Goal: Transaction & Acquisition: Subscribe to service/newsletter

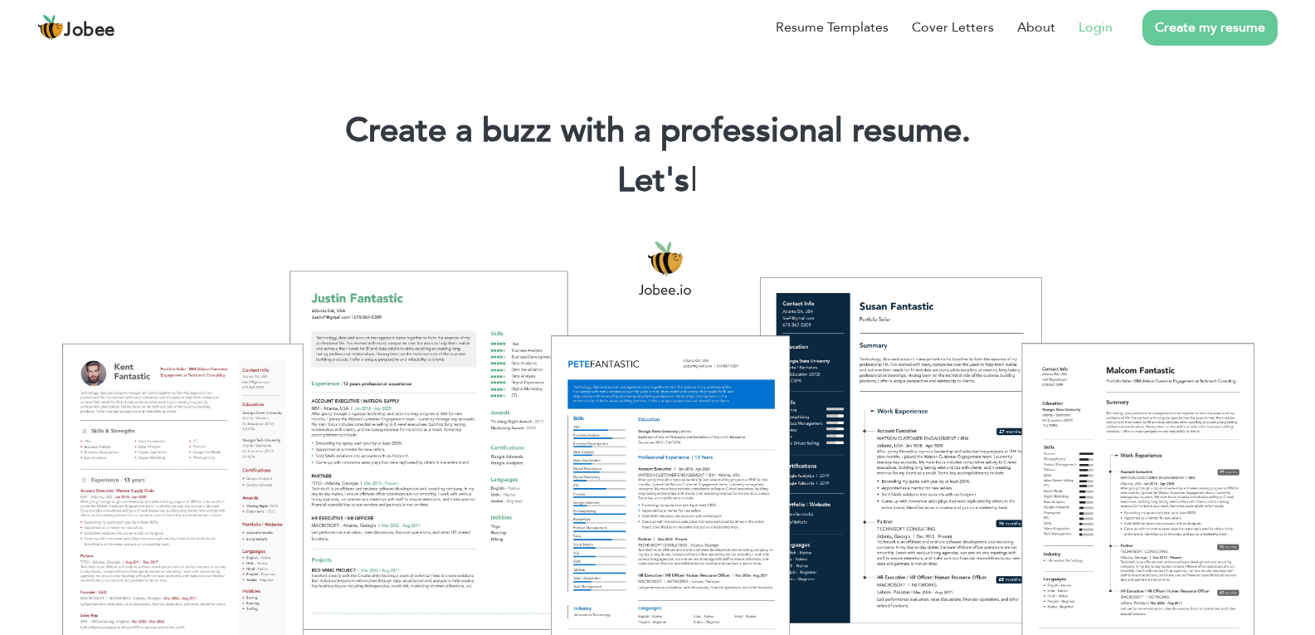
click at [1103, 28] on link "Login" at bounding box center [1096, 27] width 34 height 20
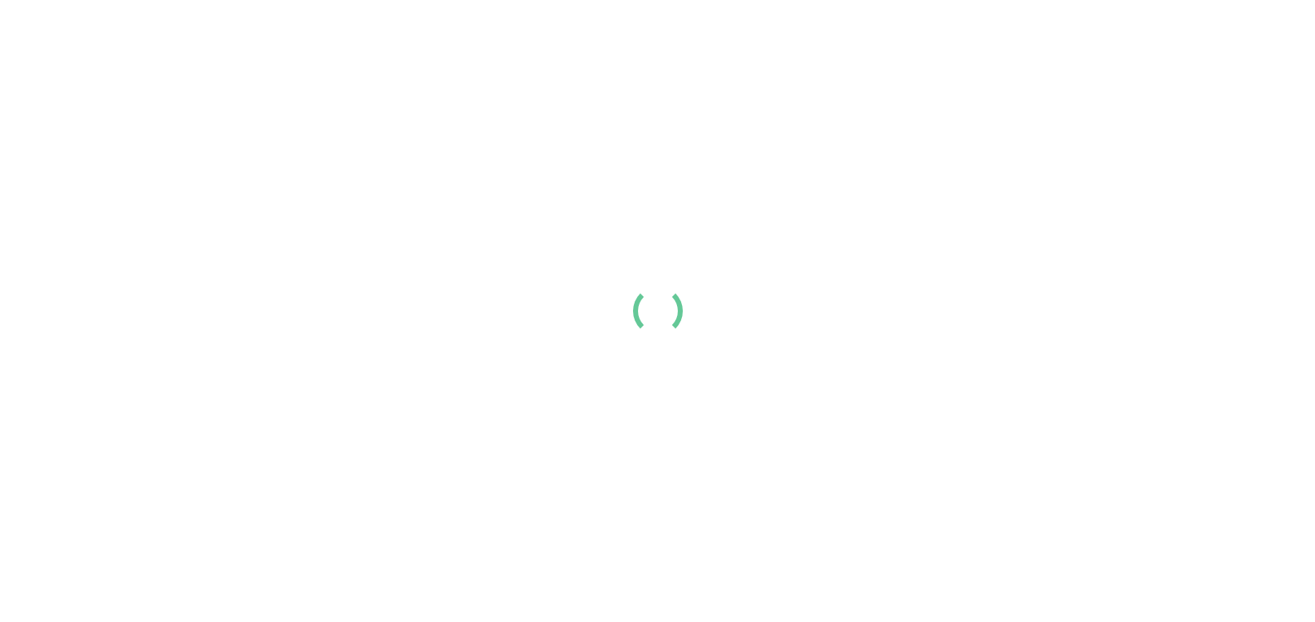
click at [889, 37] on link "Resume Templates" at bounding box center [832, 27] width 113 height 20
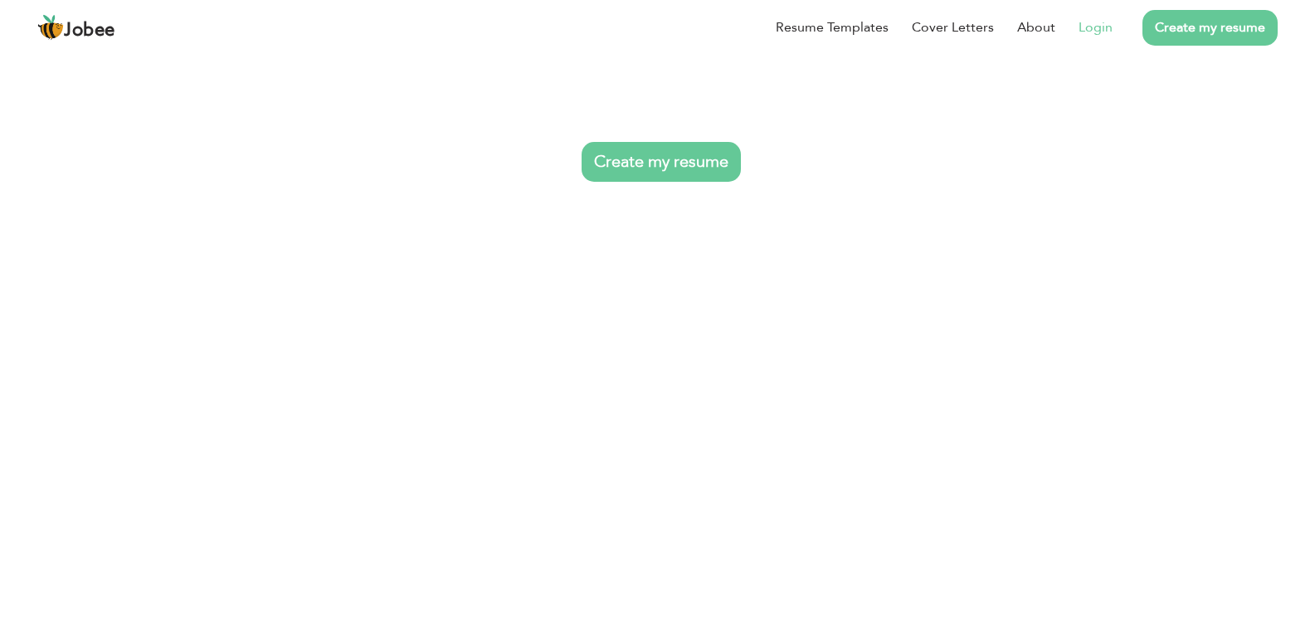
click at [1103, 25] on link "Login" at bounding box center [1096, 27] width 34 height 20
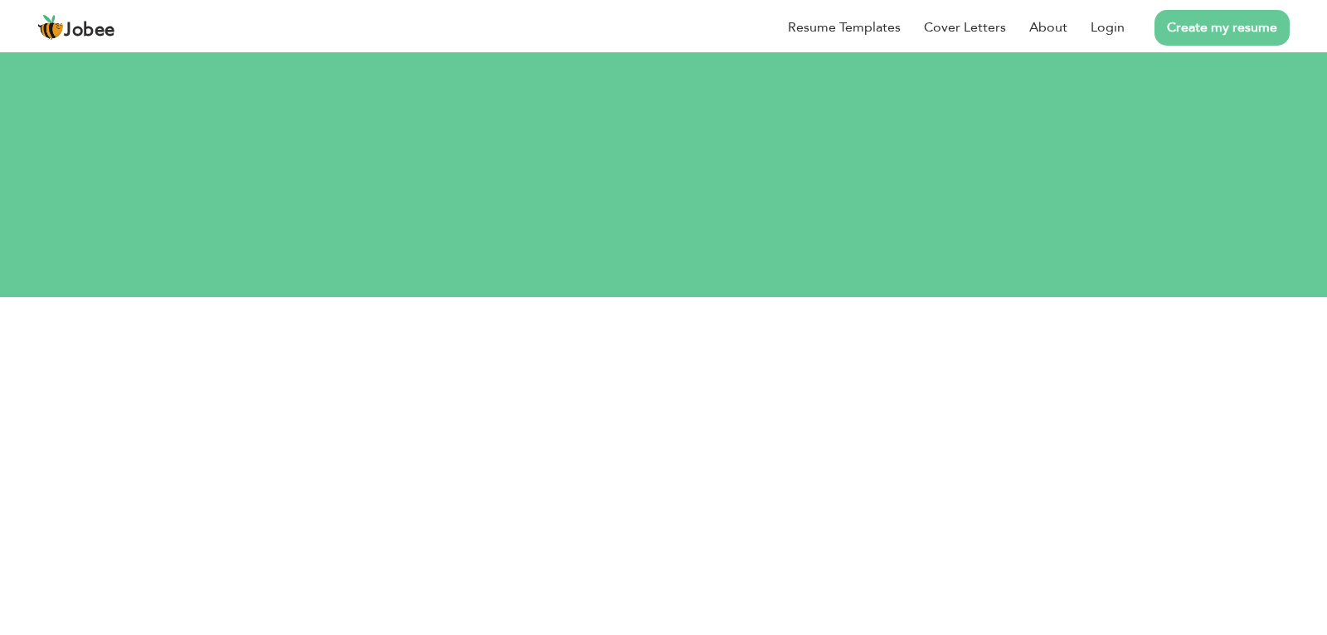
click at [641, 49] on div "Resume Templates Cover Letters About Login Create my resume" at bounding box center [663, 27] width 1253 height 43
click at [645, 49] on div "Resume Templates Cover Letters About Login Create my resume" at bounding box center [663, 27] width 1253 height 43
click at [671, 616] on button "Login with Google" at bounding box center [660, 640] width 209 height 48
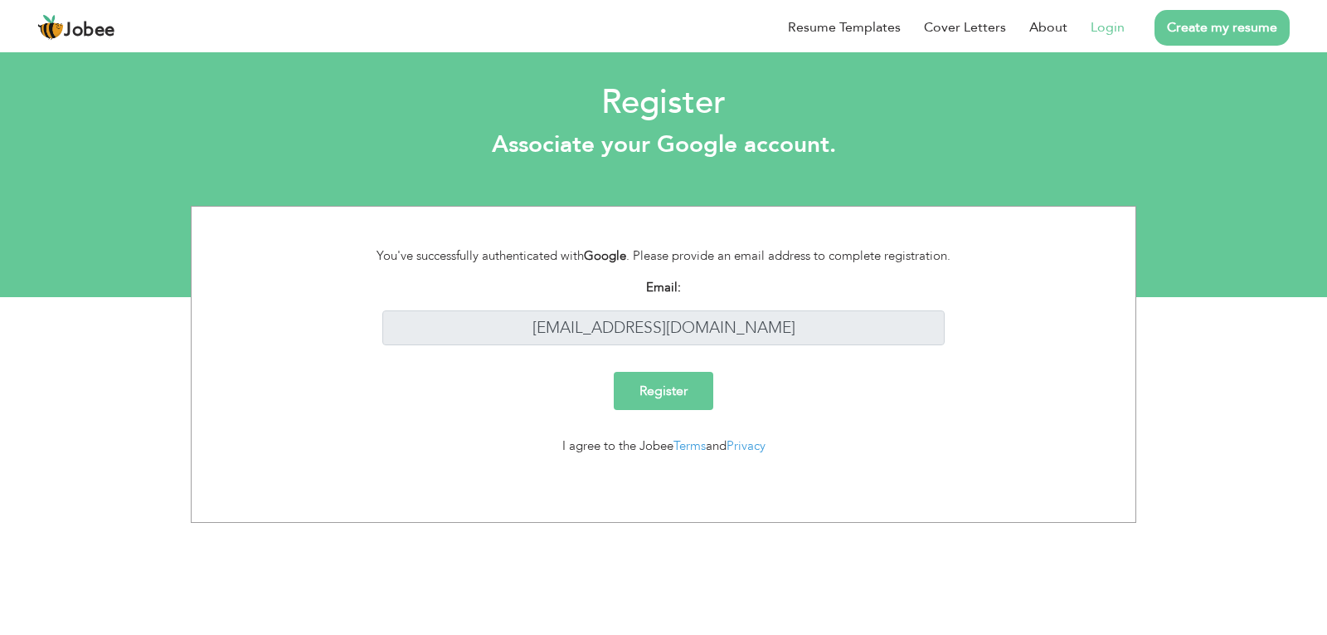
click at [670, 396] on input "Register" at bounding box center [664, 391] width 100 height 38
click at [647, 387] on input "Register" at bounding box center [664, 391] width 100 height 38
